Goal: Use online tool/utility: Utilize a website feature to perform a specific function

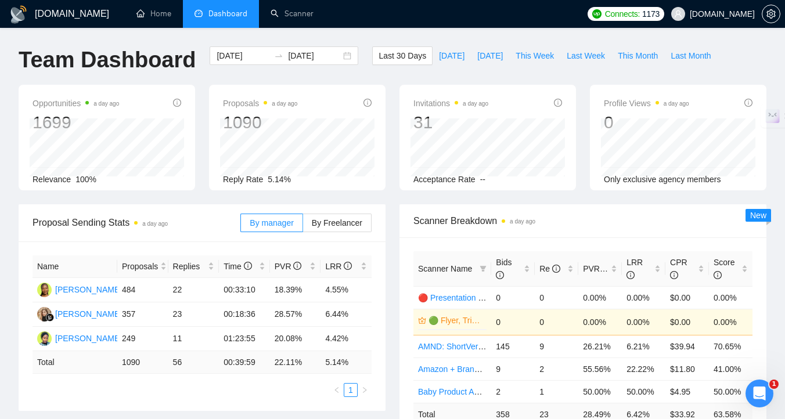
click at [200, 17] on icon "dashboard" at bounding box center [199, 14] width 8 height 8
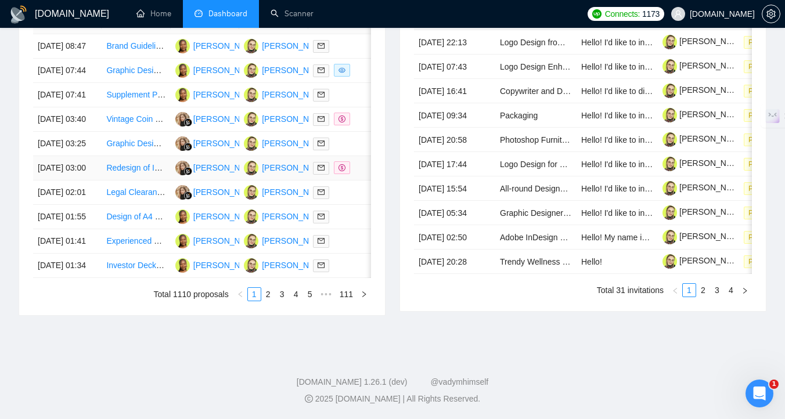
scroll to position [573, 0]
click at [267, 301] on link "2" at bounding box center [268, 294] width 13 height 13
click at [278, 301] on link "3" at bounding box center [282, 294] width 13 height 13
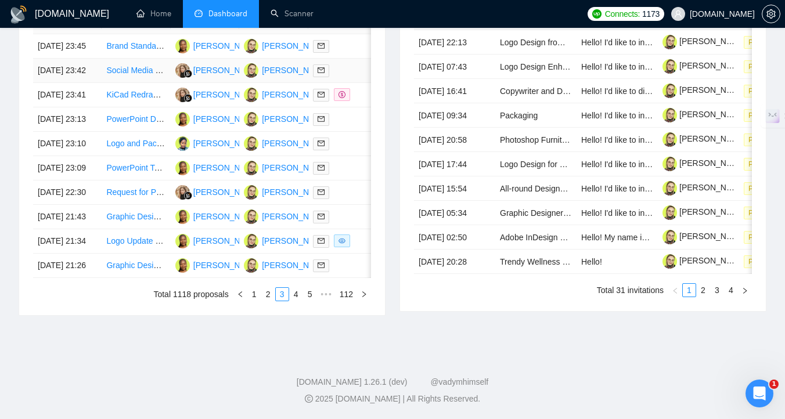
scroll to position [561, 0]
click at [295, 301] on link "4" at bounding box center [296, 294] width 13 height 13
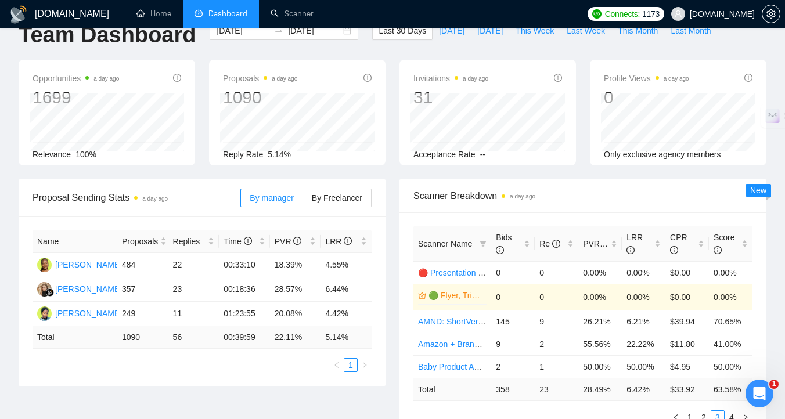
scroll to position [0, 0]
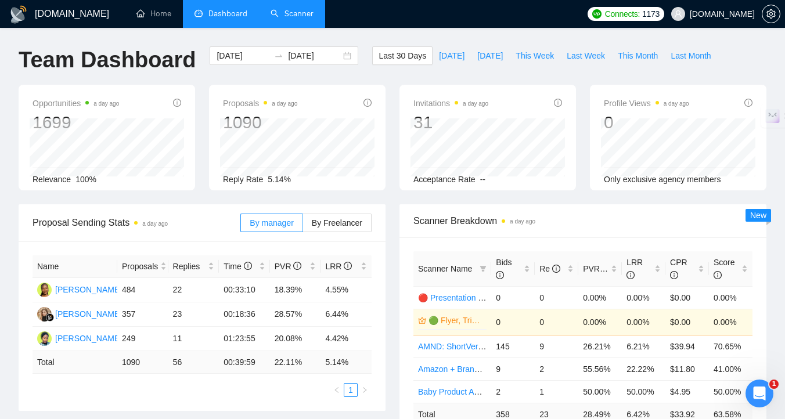
click at [295, 13] on link "Scanner" at bounding box center [292, 14] width 43 height 10
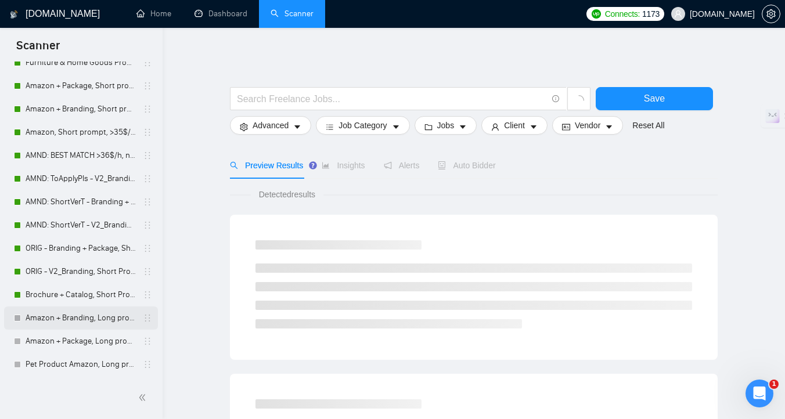
scroll to position [140, 0]
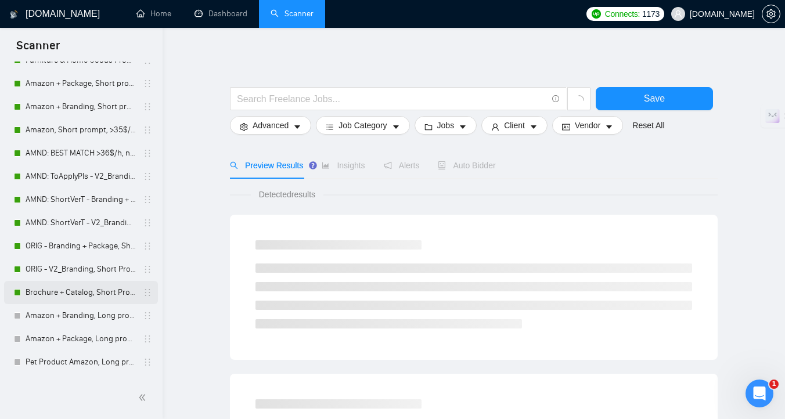
click at [58, 296] on link "Brochure + Catalog, Short Prompt, >36$/h, no agency" at bounding box center [81, 292] width 110 height 23
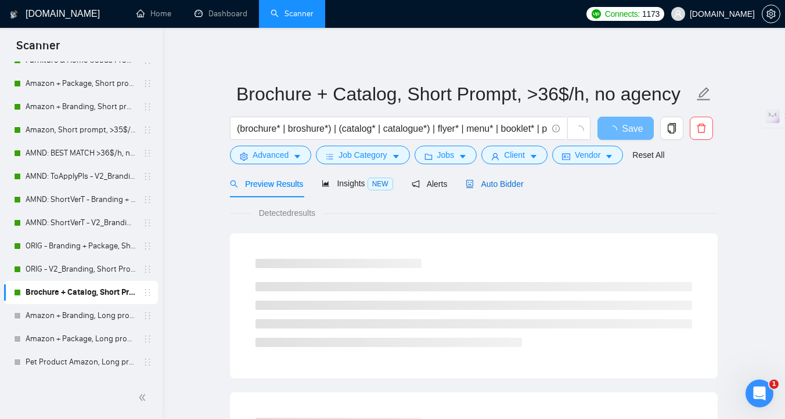
click at [518, 181] on span "Auto Bidder" at bounding box center [495, 183] width 58 height 9
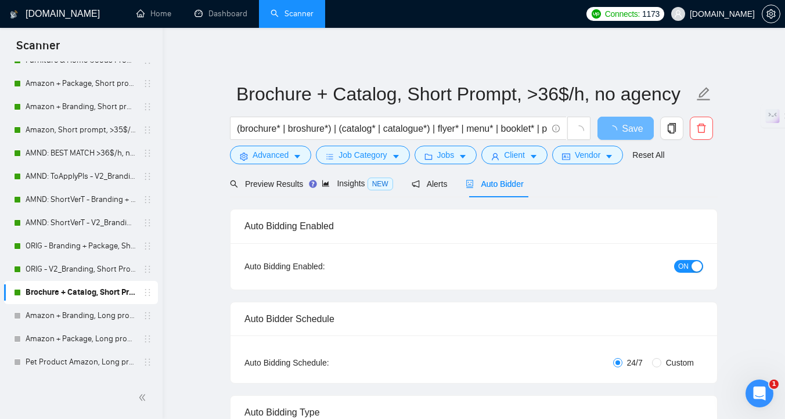
click at [687, 267] on span "ON" at bounding box center [683, 266] width 10 height 13
click at [633, 130] on span "Save" at bounding box center [625, 128] width 21 height 15
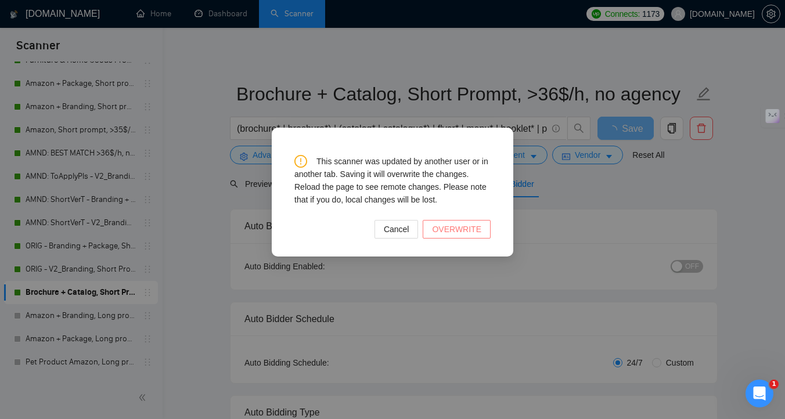
click at [437, 233] on span "OVERWRITE" at bounding box center [456, 229] width 49 height 13
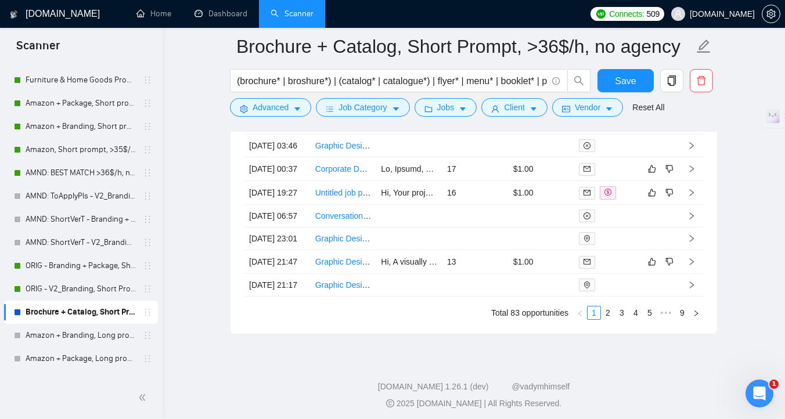
scroll to position [3187, 0]
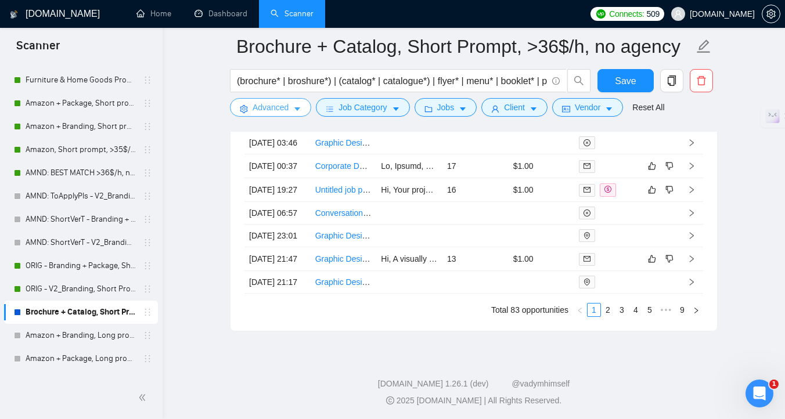
click at [260, 108] on span "Advanced" at bounding box center [271, 107] width 36 height 13
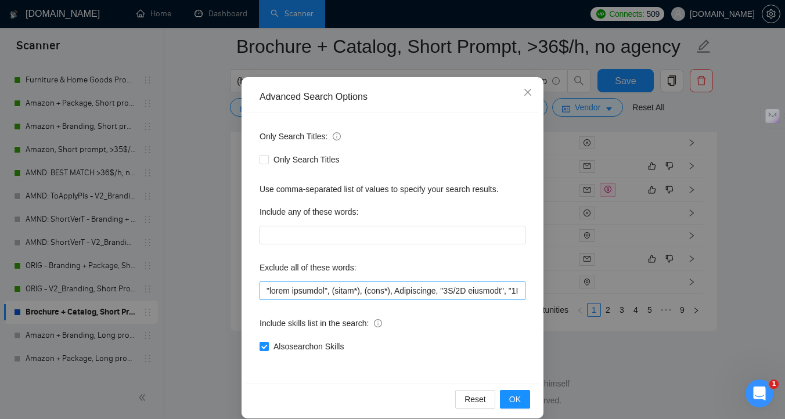
scroll to position [53, 0]
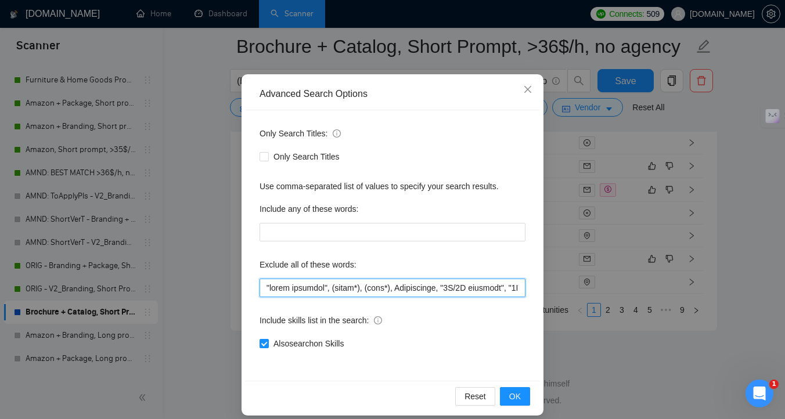
click at [266, 285] on input "text" at bounding box center [393, 288] width 266 height 19
paste input "Python"
type input "Loremi, "dolor sitametc", (adipi*), (elit*), Seddoeiusmo, "9T/3I utlabore", "2E…"
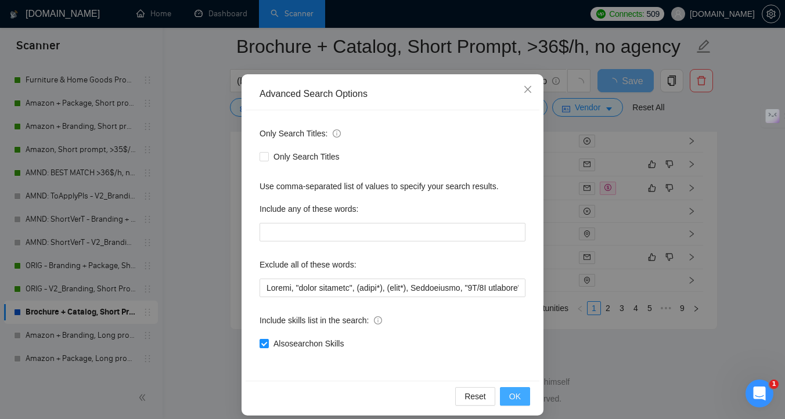
click at [506, 400] on button "OK" at bounding box center [515, 396] width 30 height 19
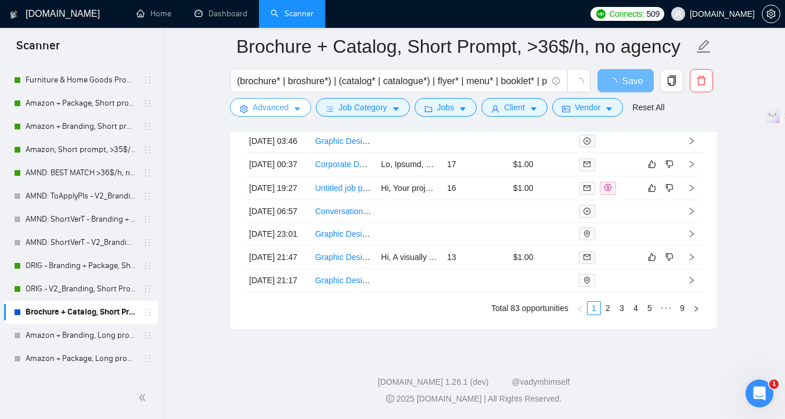
scroll to position [0, 0]
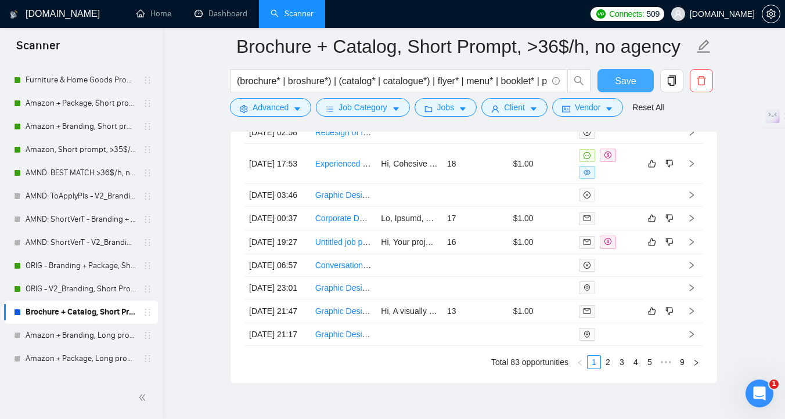
click at [622, 85] on span "Save" at bounding box center [625, 81] width 21 height 15
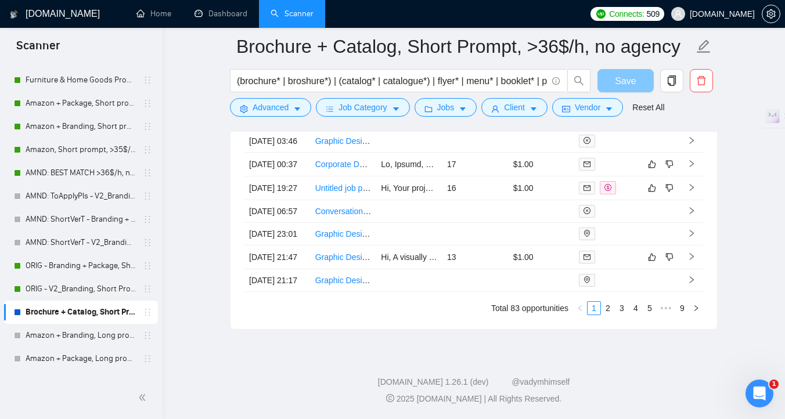
scroll to position [3106, 0]
